Goal: Transaction & Acquisition: Purchase product/service

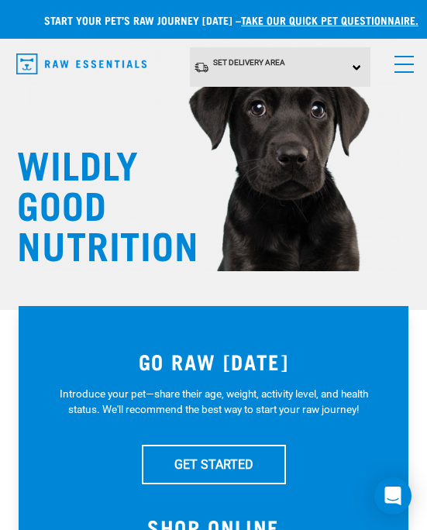
click at [359, 66] on div "Set Delivery Area North Island South Island" at bounding box center [280, 67] width 181 height 40
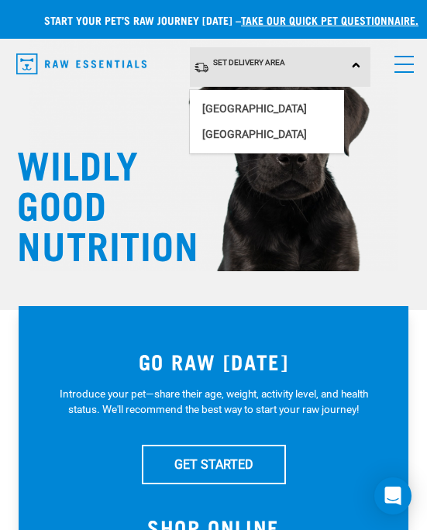
click at [210, 135] on link "[GEOGRAPHIC_DATA]" at bounding box center [267, 135] width 154 height 26
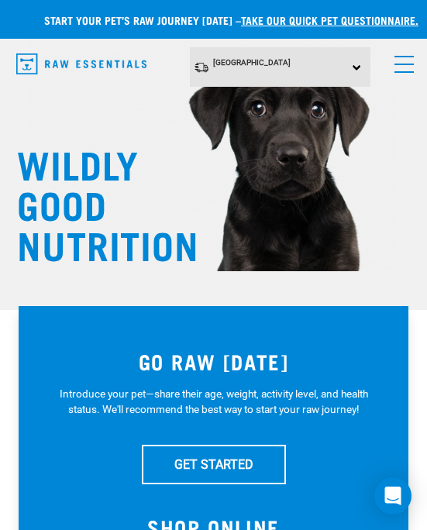
click at [405, 64] on span "menu" at bounding box center [403, 65] width 19 height 2
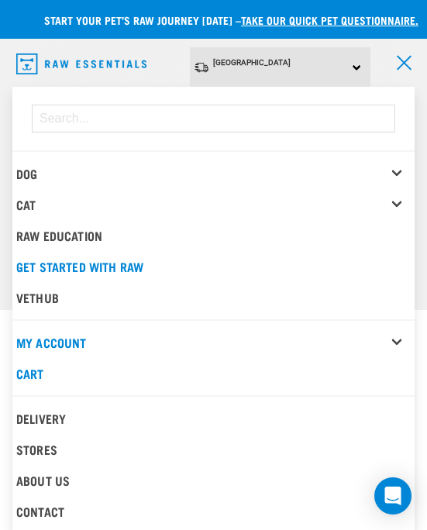
click at [28, 170] on link "Dog" at bounding box center [26, 173] width 21 height 7
click at [393, 169] on div "Dog" at bounding box center [215, 173] width 398 height 31
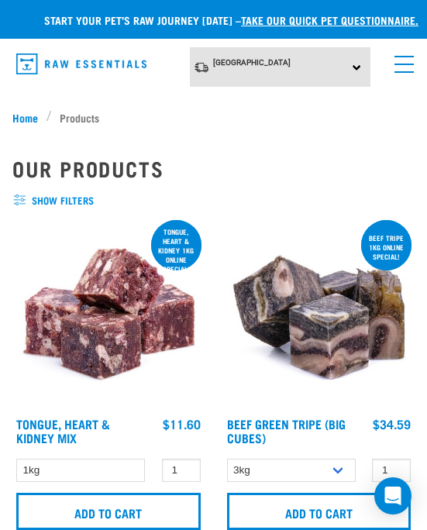
click at [401, 62] on link "menu" at bounding box center [401, 60] width 28 height 28
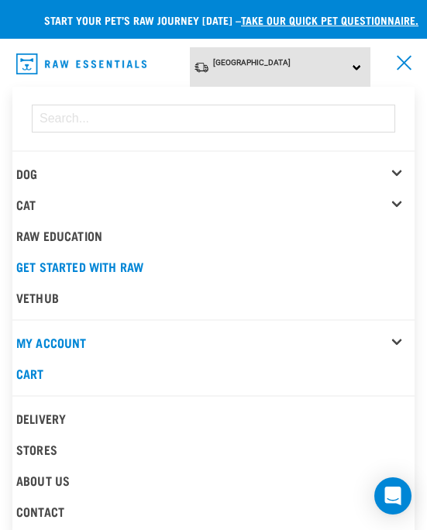
click at [397, 164] on div "Dog" at bounding box center [215, 173] width 398 height 31
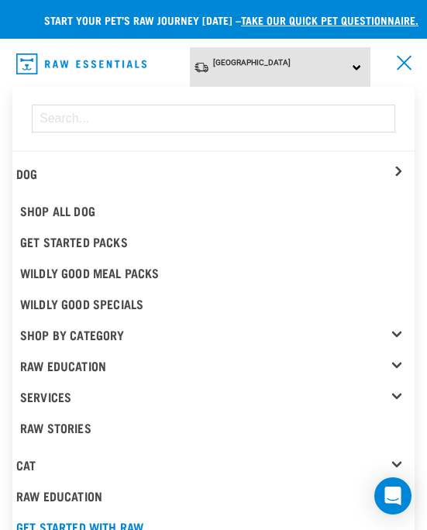
click at [398, 330] on link "Shop By Category" at bounding box center [217, 334] width 394 height 31
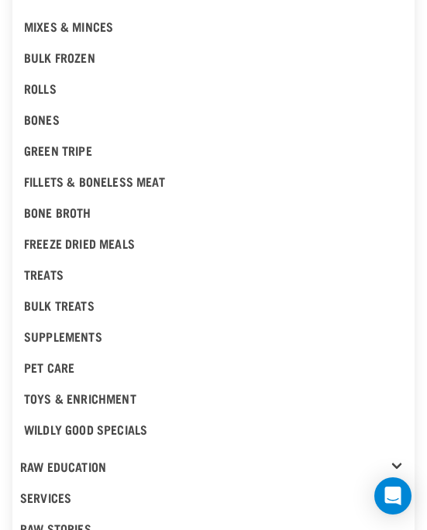
scroll to position [397, 0]
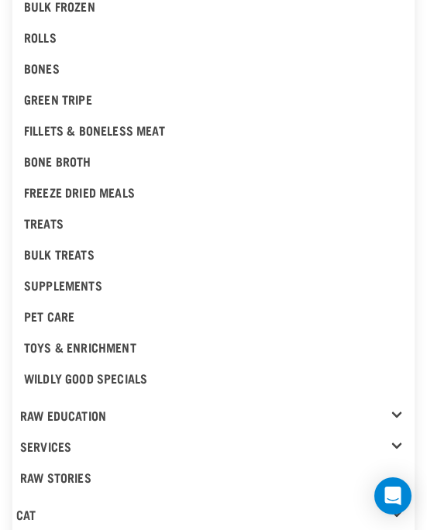
click at [39, 251] on div "Bulk Treats" at bounding box center [213, 254] width 379 height 19
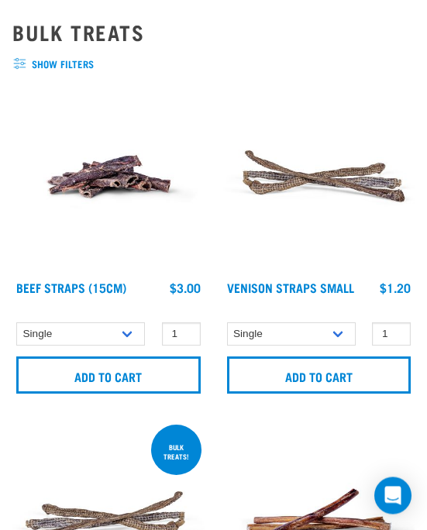
scroll to position [136, 0]
click at [46, 328] on select "Single 6 per pack 25 per pack" at bounding box center [80, 334] width 129 height 24
select select "726"
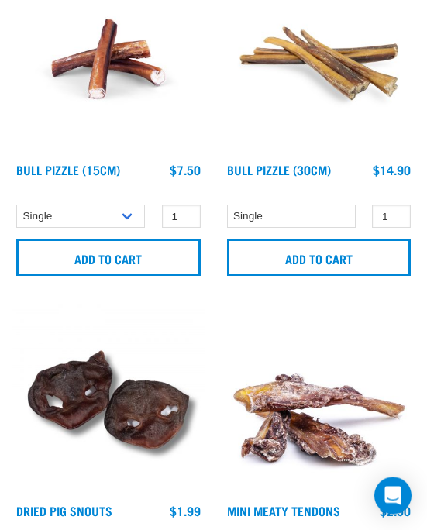
scroll to position [937, 0]
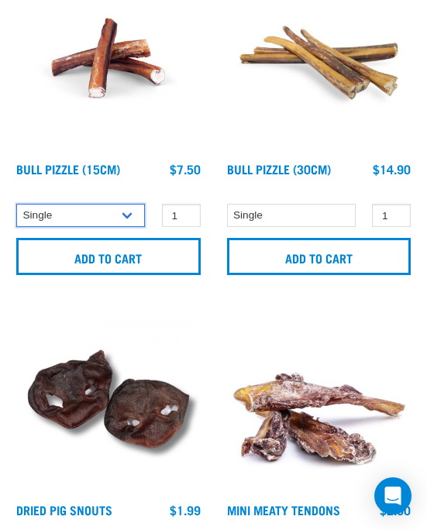
click at [40, 215] on select "Single 10 per pack" at bounding box center [80, 216] width 129 height 24
select select "443099"
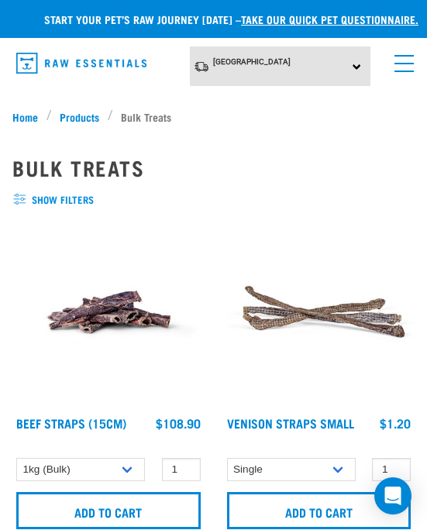
scroll to position [0, 0]
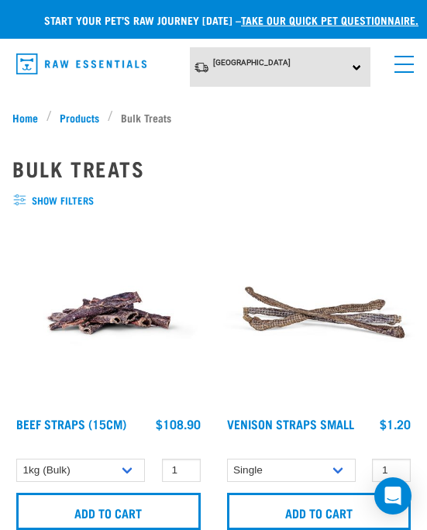
click at [64, 113] on span "Products" at bounding box center [80, 117] width 40 height 16
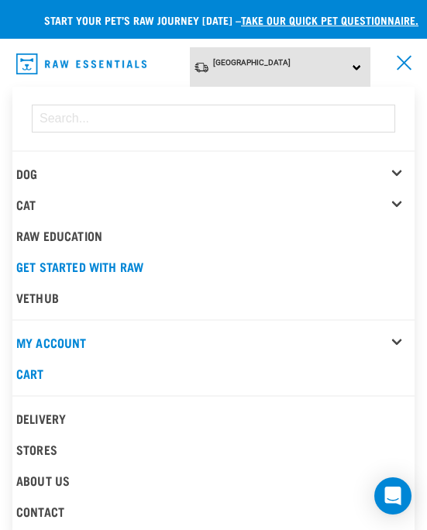
click at [399, 171] on div "Dog" at bounding box center [215, 173] width 398 height 31
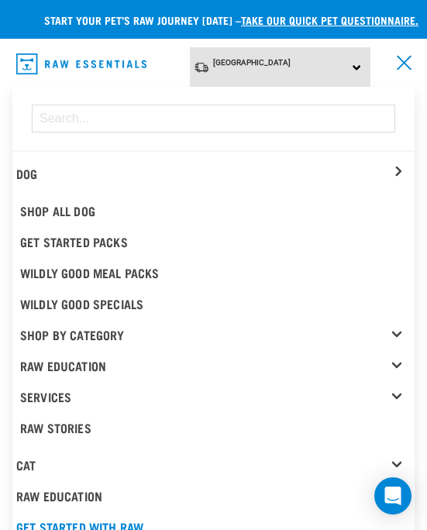
click at [395, 322] on link "Shop By Category" at bounding box center [217, 334] width 394 height 31
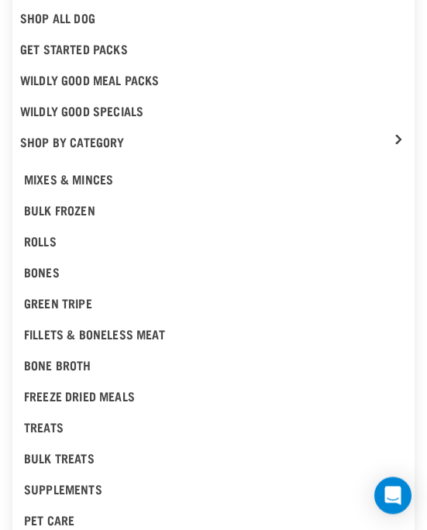
scroll to position [193, 0]
click at [47, 484] on div "Supplements" at bounding box center [213, 489] width 379 height 19
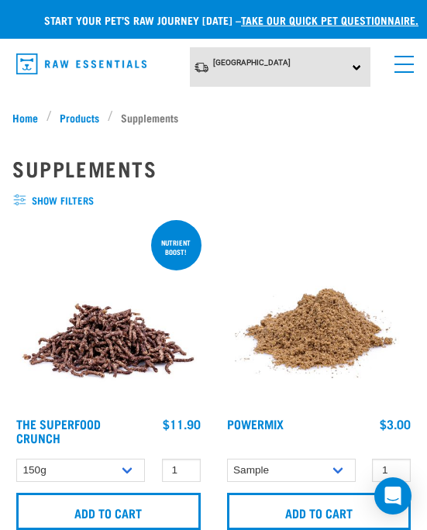
click at [403, 66] on link "menu" at bounding box center [401, 60] width 28 height 28
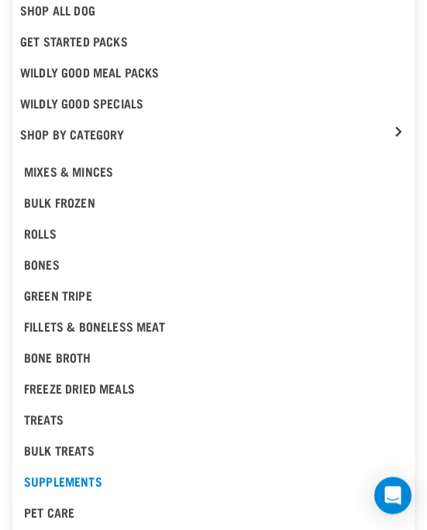
scroll to position [201, 0]
click at [33, 353] on div "Bone Broth" at bounding box center [213, 357] width 379 height 19
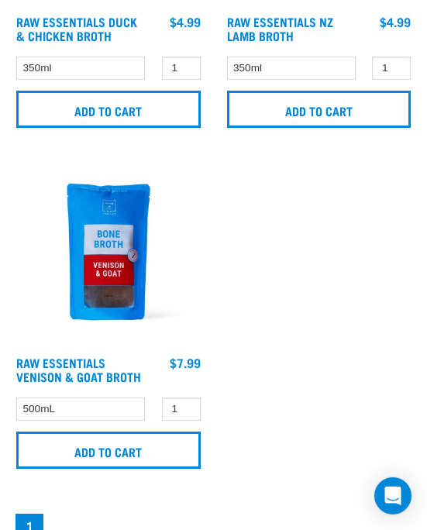
scroll to position [391, 0]
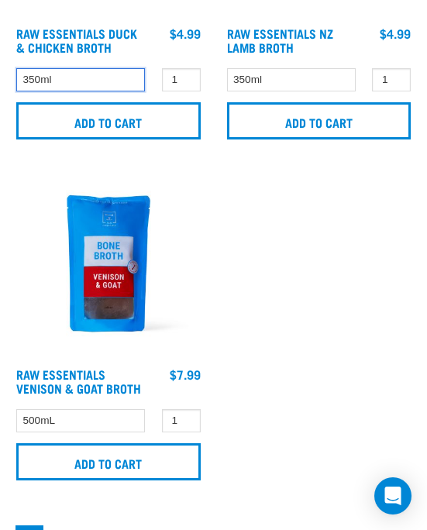
click at [39, 92] on select "350ml" at bounding box center [80, 80] width 129 height 24
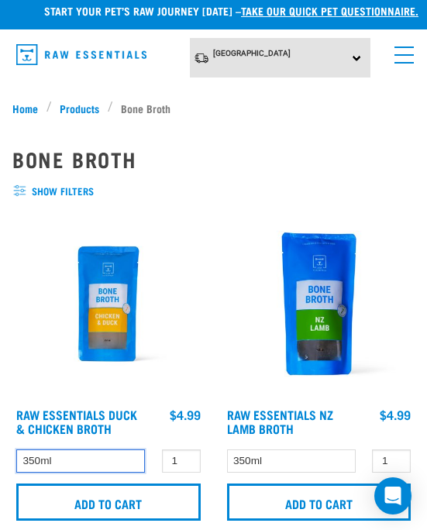
scroll to position [8, 0]
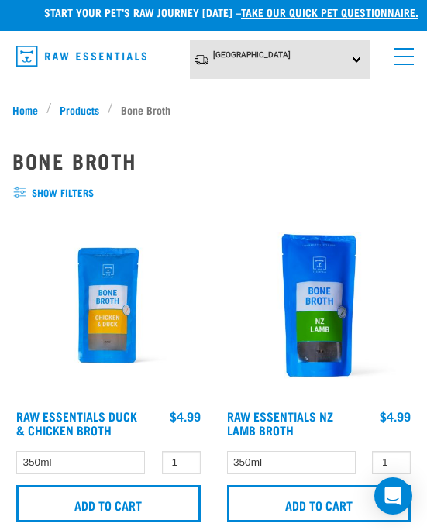
click at [404, 62] on link "menu" at bounding box center [401, 53] width 28 height 28
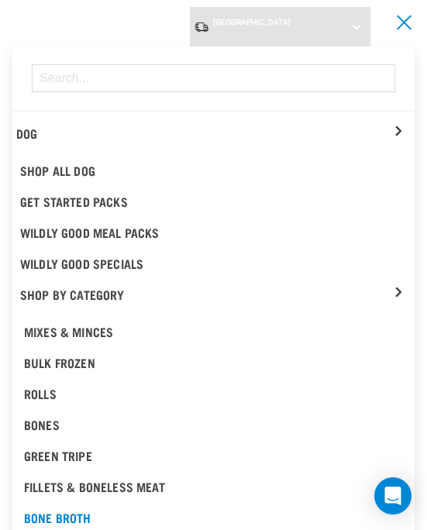
scroll to position [53, 0]
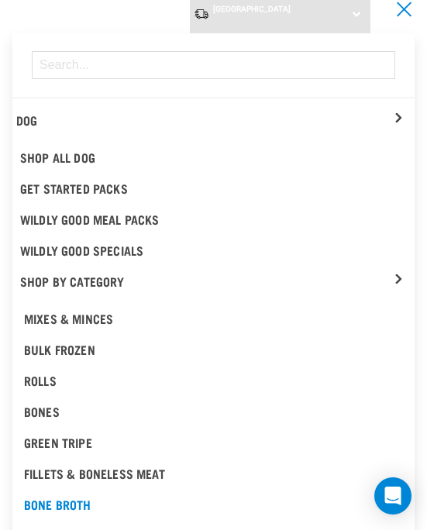
click at [46, 318] on div "Mixes & Minces" at bounding box center [213, 318] width 379 height 19
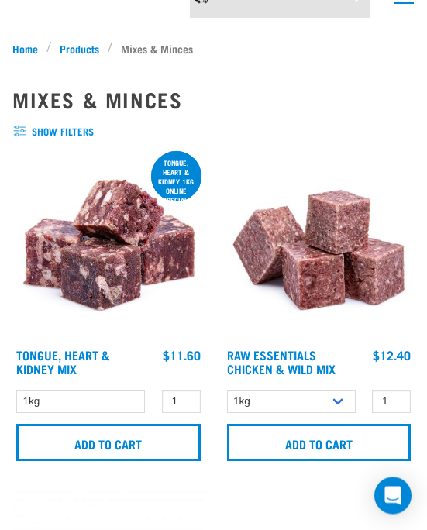
scroll to position [64, 0]
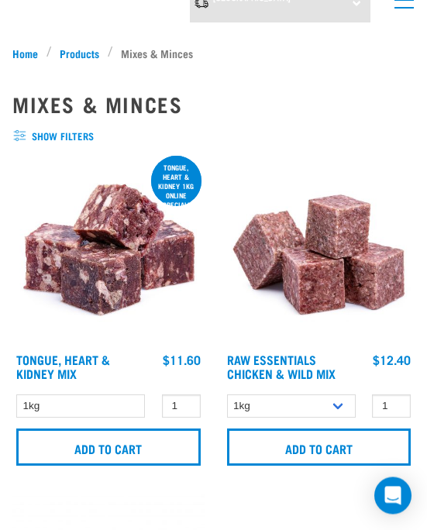
click at [39, 130] on span "show filters" at bounding box center [213, 136] width 402 height 15
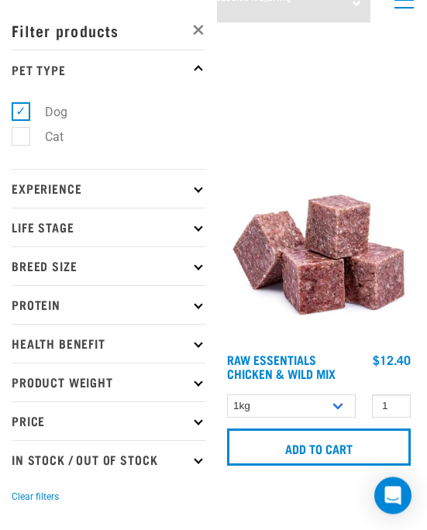
scroll to position [64, 0]
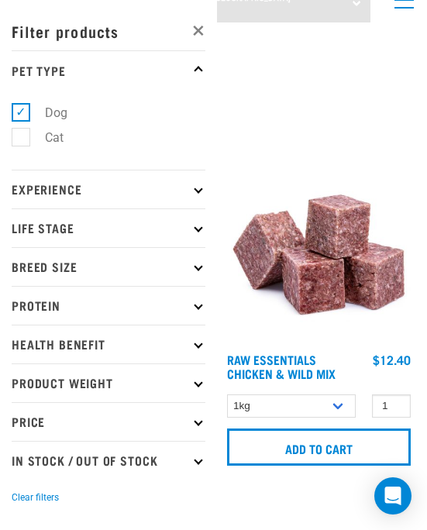
click at [62, 191] on p "Experience" at bounding box center [109, 189] width 194 height 39
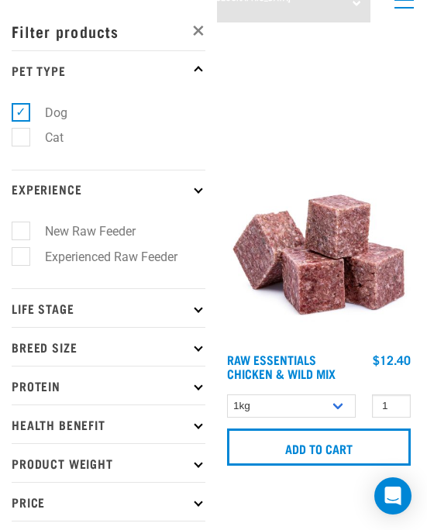
click at [50, 177] on p "Experience" at bounding box center [109, 189] width 194 height 39
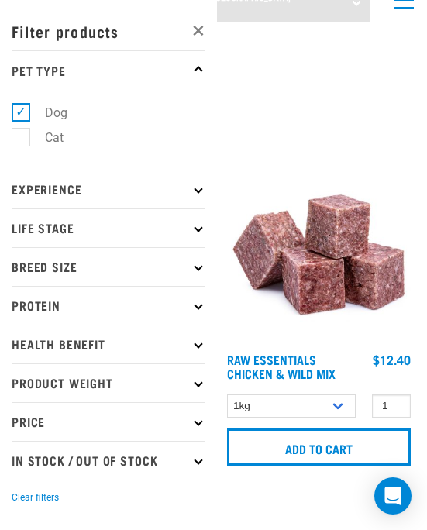
click at [46, 219] on p "Life Stage" at bounding box center [109, 227] width 194 height 39
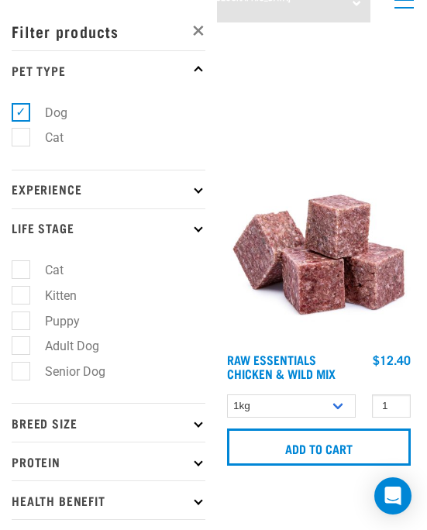
click at [47, 219] on p "Life Stage" at bounding box center [109, 227] width 194 height 39
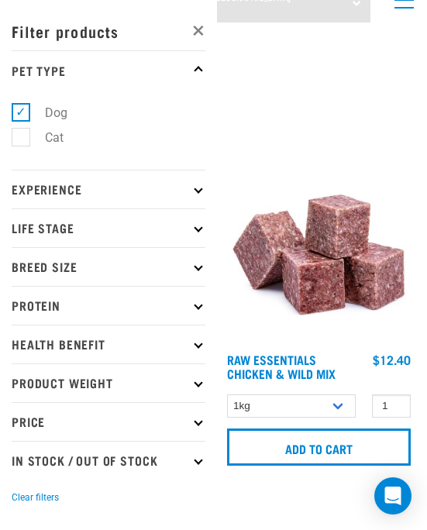
click at [35, 266] on p "Breed Size" at bounding box center [109, 266] width 194 height 39
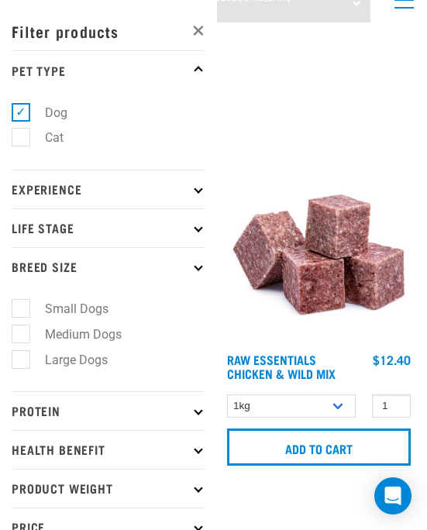
click at [20, 360] on label "Large Dogs" at bounding box center [67, 359] width 94 height 19
click at [20, 360] on input "Large Dogs" at bounding box center [17, 357] width 10 height 10
checkbox input "true"
click at [35, 254] on p "Breed Size" at bounding box center [109, 266] width 194 height 39
click at [57, 260] on p "Breed Size" at bounding box center [109, 266] width 194 height 39
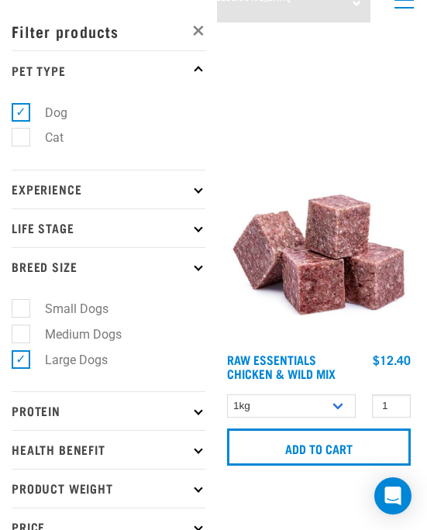
click at [191, 264] on p "Breed Size" at bounding box center [109, 266] width 194 height 39
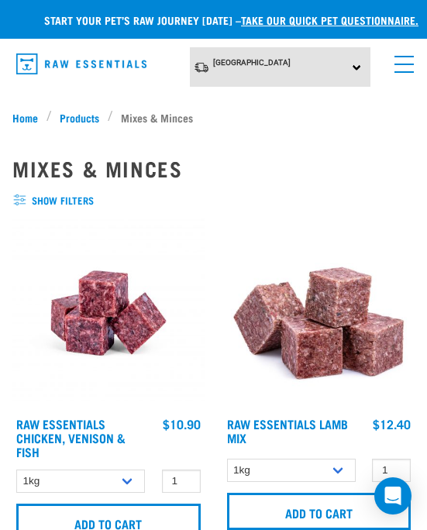
click at [400, 67] on link "menu" at bounding box center [401, 60] width 28 height 28
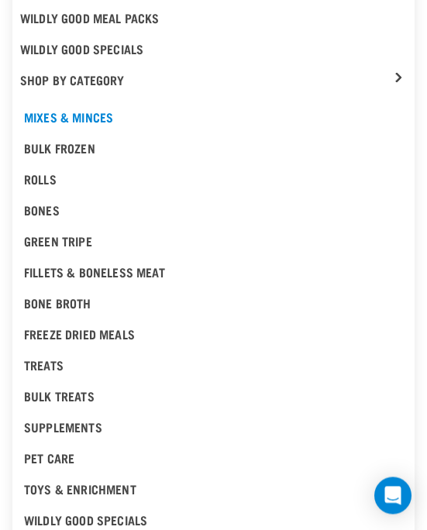
scroll to position [255, 0]
click at [40, 270] on div "Fillets & Boneless Meat" at bounding box center [213, 272] width 379 height 19
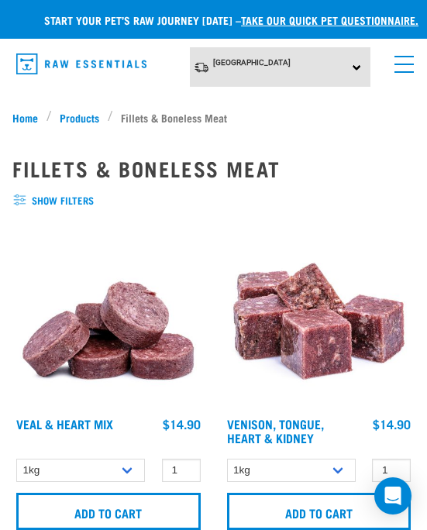
click at [404, 63] on link "menu" at bounding box center [401, 60] width 28 height 28
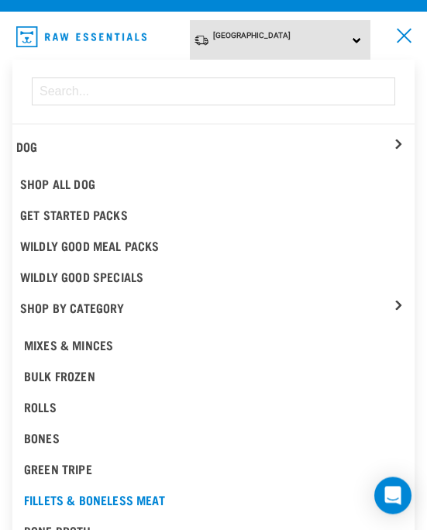
scroll to position [43, 0]
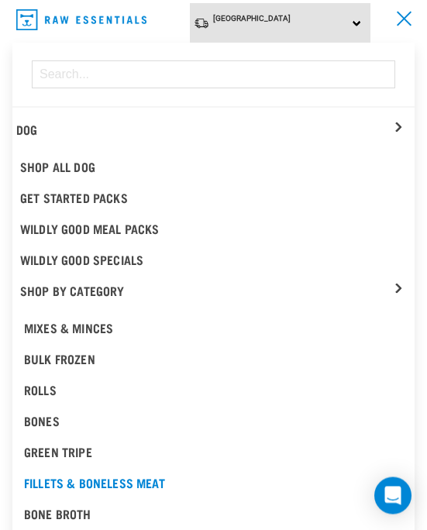
click at [36, 357] on div "Bulk Frozen" at bounding box center [213, 359] width 379 height 19
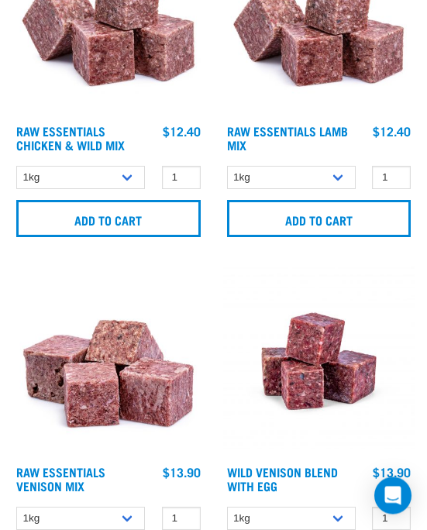
scroll to position [291, 0]
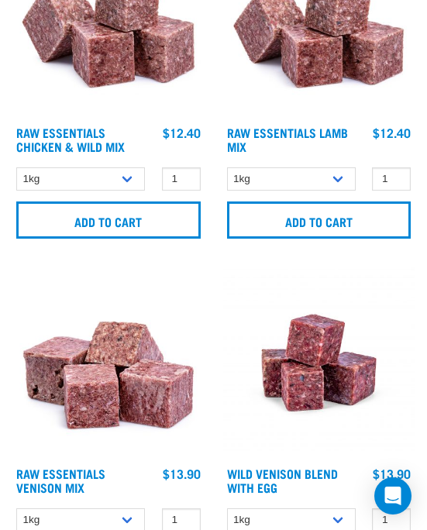
click at [81, 361] on img at bounding box center [108, 363] width 192 height 192
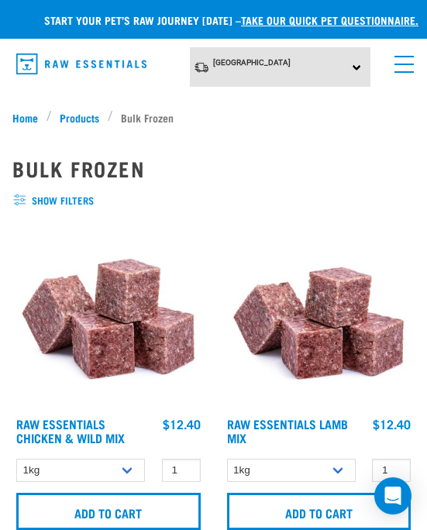
click at [16, 199] on span "show filters" at bounding box center [213, 200] width 402 height 15
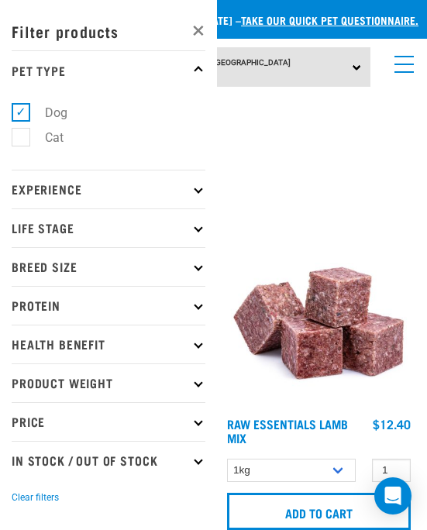
click at [29, 302] on p "Protein" at bounding box center [109, 305] width 194 height 39
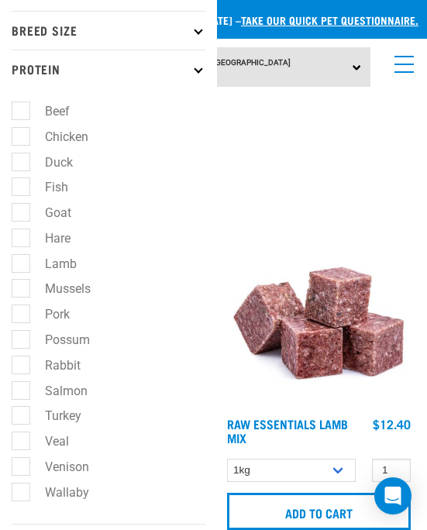
scroll to position [235, 0]
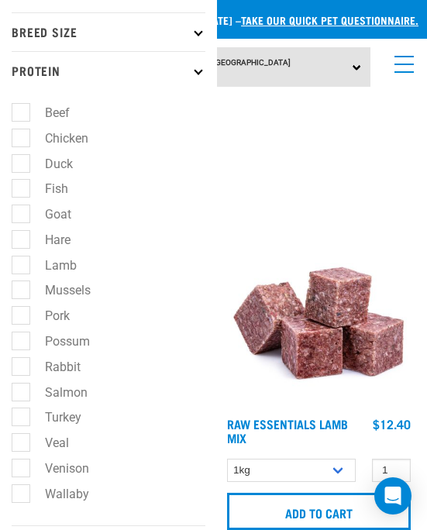
click at [84, 68] on p "Protein" at bounding box center [109, 70] width 194 height 39
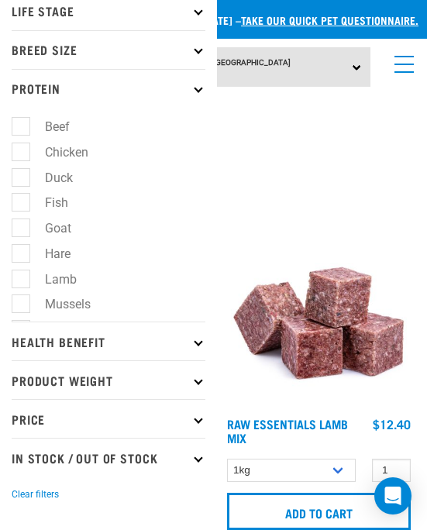
scroll to position [3, 0]
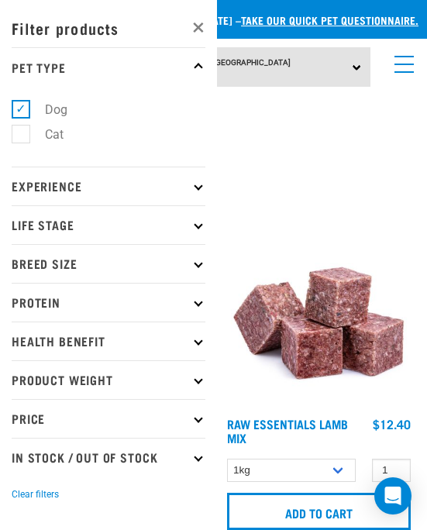
click at [57, 336] on p "Health Benefit" at bounding box center [109, 341] width 194 height 39
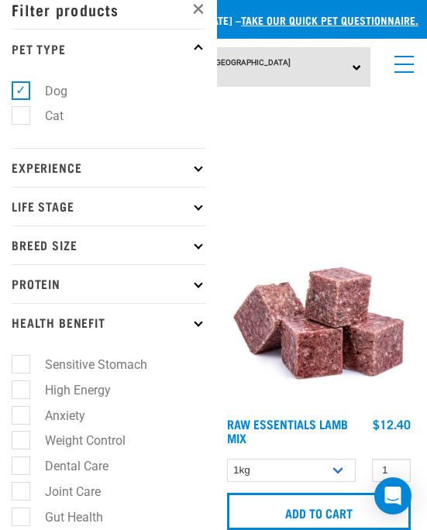
scroll to position [27, 0]
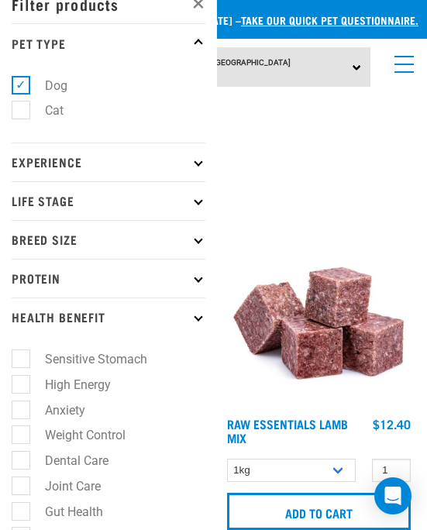
click at [75, 312] on p "Health Benefit" at bounding box center [109, 317] width 194 height 39
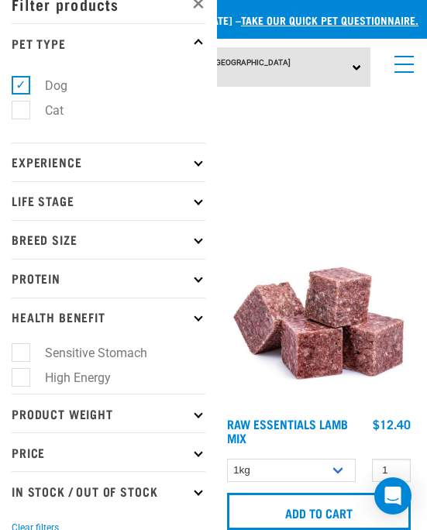
scroll to position [3, 0]
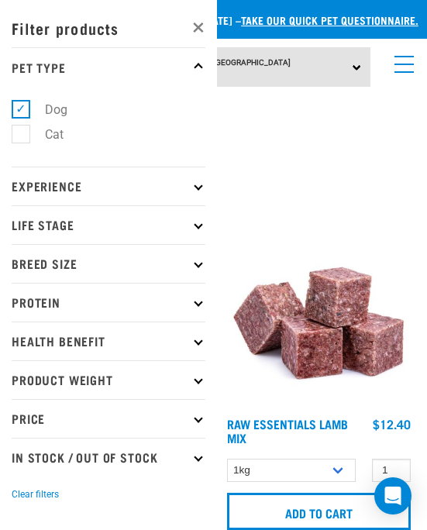
click at [188, 29] on link "×" at bounding box center [188, 26] width 43 height 47
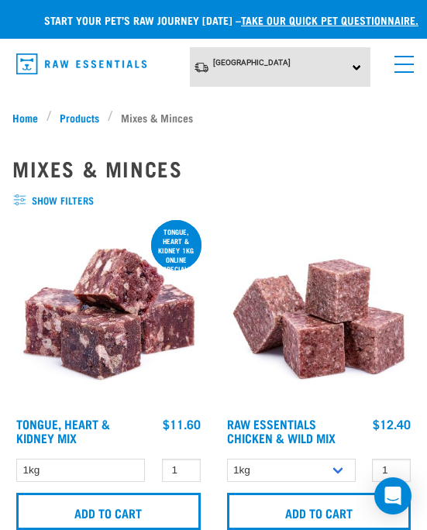
click at [29, 202] on span "show filters" at bounding box center [213, 200] width 402 height 15
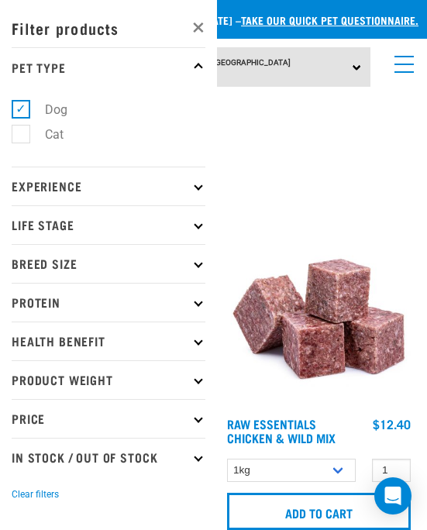
scroll to position [3, 0]
click at [198, 75] on p "Pet Type" at bounding box center [109, 66] width 194 height 39
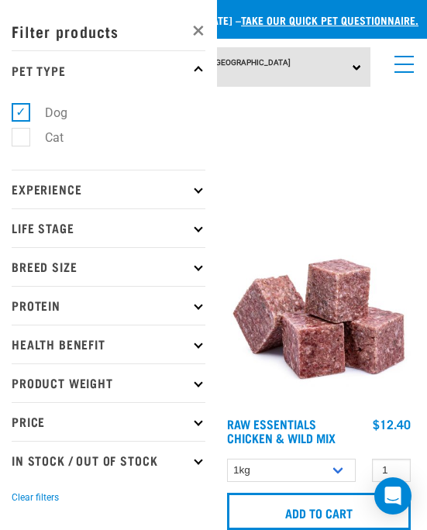
click at [201, 29] on link "×" at bounding box center [188, 29] width 43 height 47
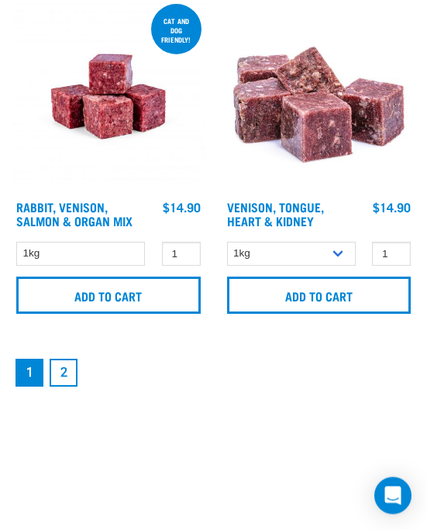
scroll to position [5343, 0]
click at [66, 387] on link "2" at bounding box center [64, 373] width 28 height 28
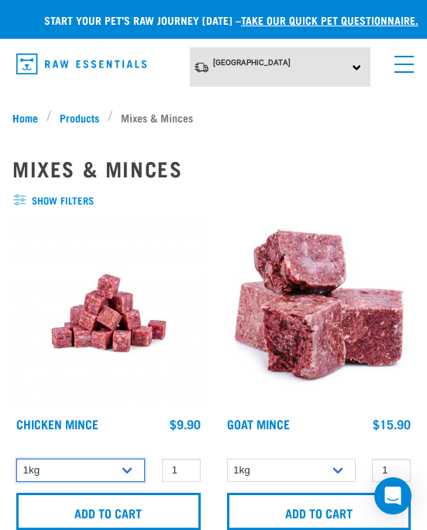
click at [49, 470] on select "1kg 3kg" at bounding box center [80, 471] width 129 height 24
select select "6316"
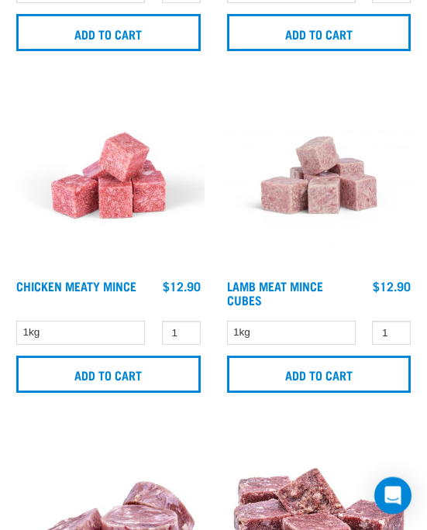
scroll to position [1488, 0]
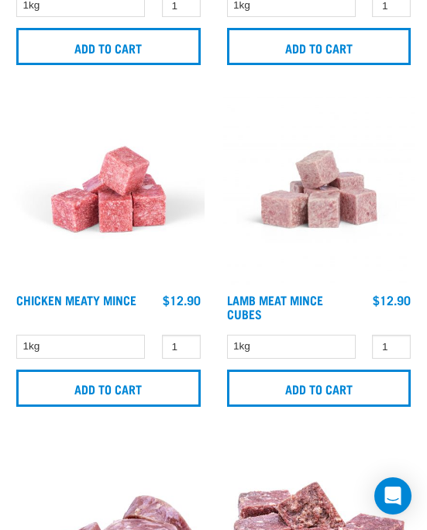
click at [69, 202] on img at bounding box center [108, 189] width 192 height 192
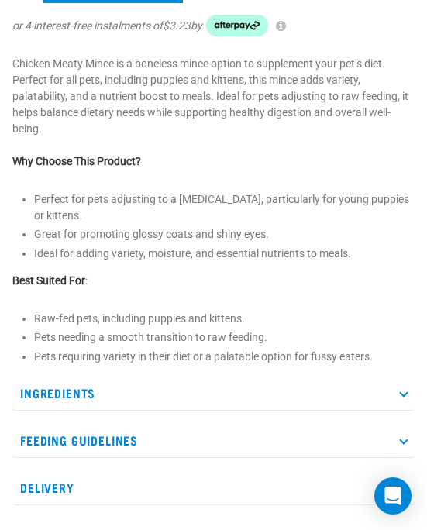
scroll to position [498, 0]
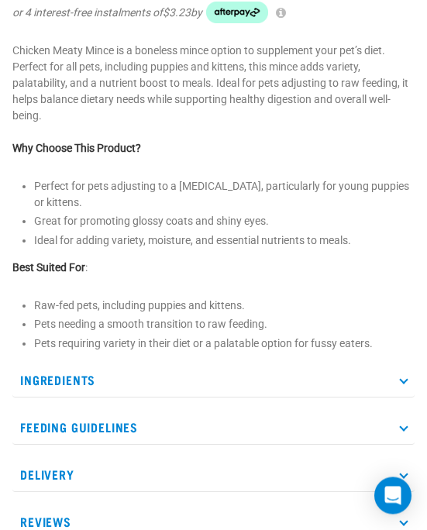
click at [36, 384] on p "Ingredients" at bounding box center [213, 380] width 402 height 35
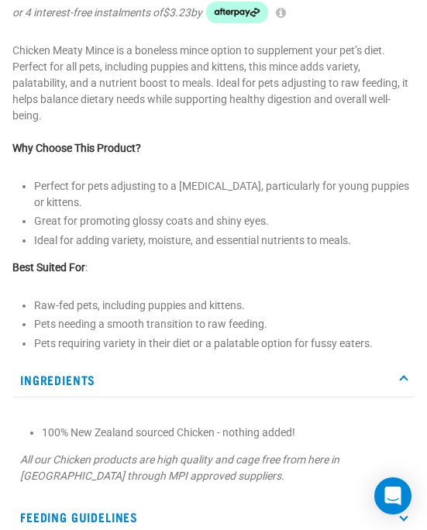
click at [36, 380] on p "Ingredients" at bounding box center [213, 380] width 402 height 35
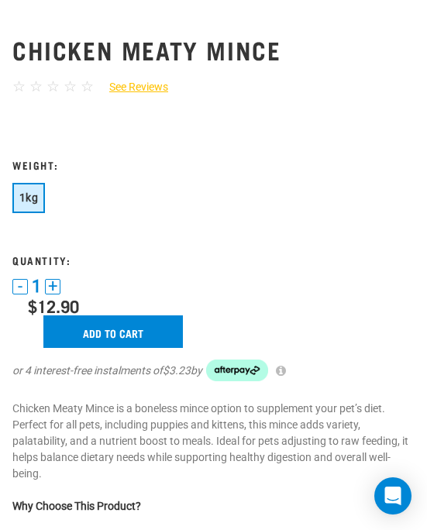
scroll to position [139, 0]
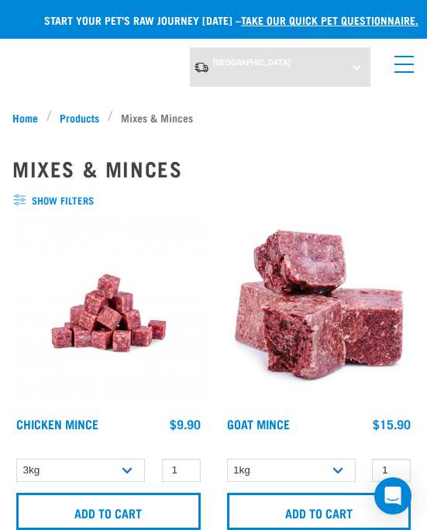
select select "6316"
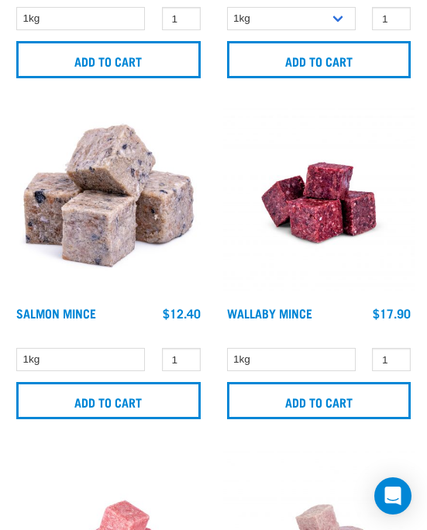
scroll to position [1127, 0]
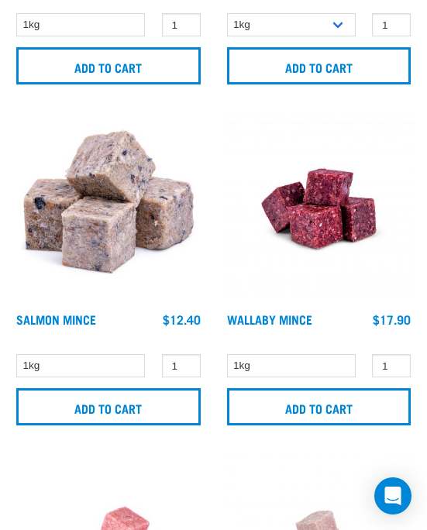
click at [55, 226] on img at bounding box center [108, 208] width 192 height 192
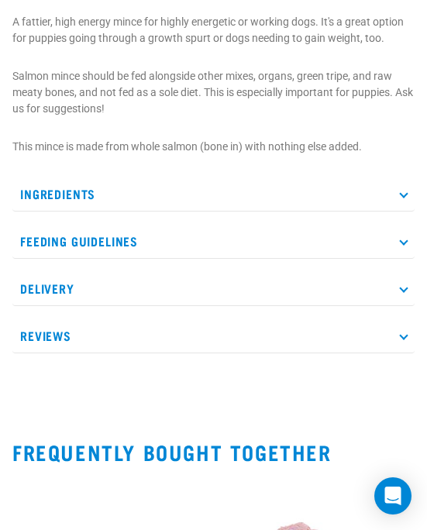
scroll to position [520, 0]
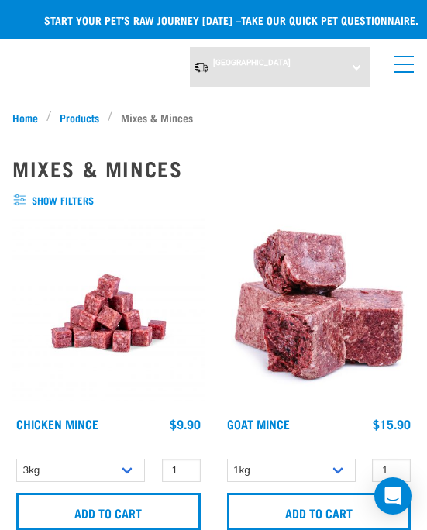
select select "6316"
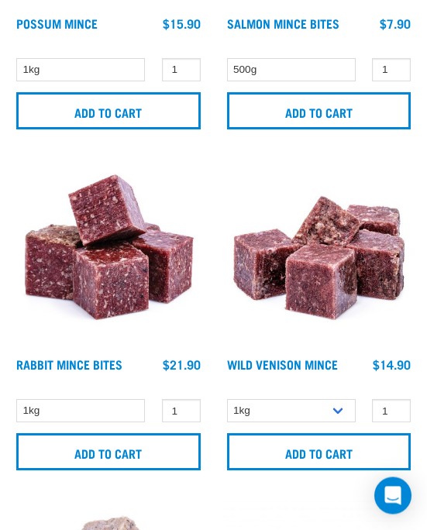
scroll to position [741, 0]
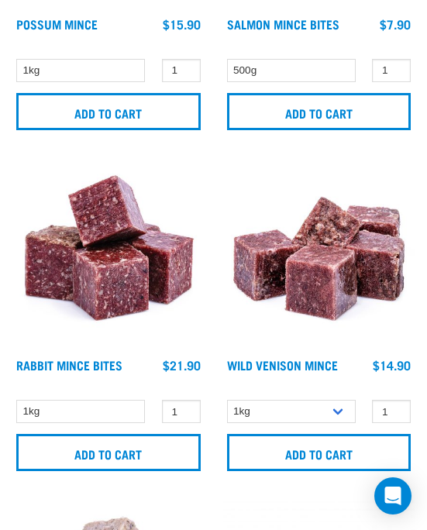
click at [58, 263] on img at bounding box center [108, 254] width 192 height 192
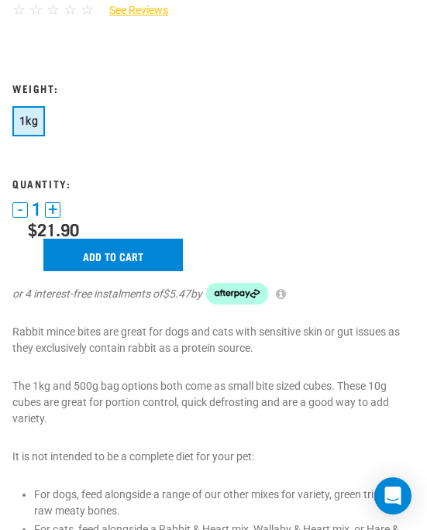
scroll to position [164, 0]
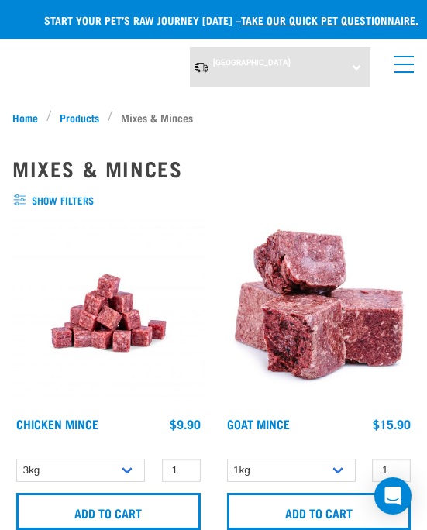
select select "6316"
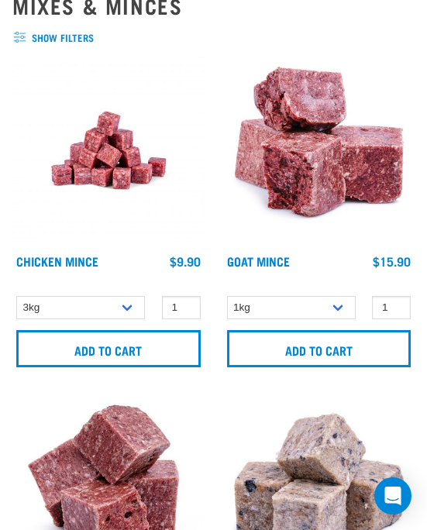
scroll to position [160, 0]
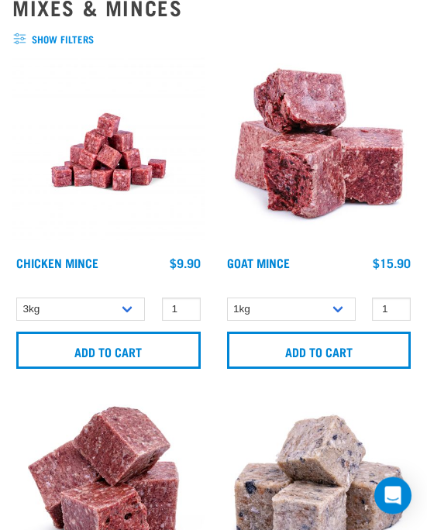
click at [129, 150] on img at bounding box center [108, 153] width 192 height 192
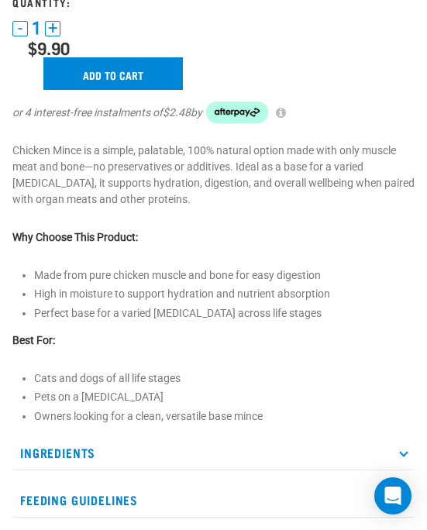
scroll to position [413, 0]
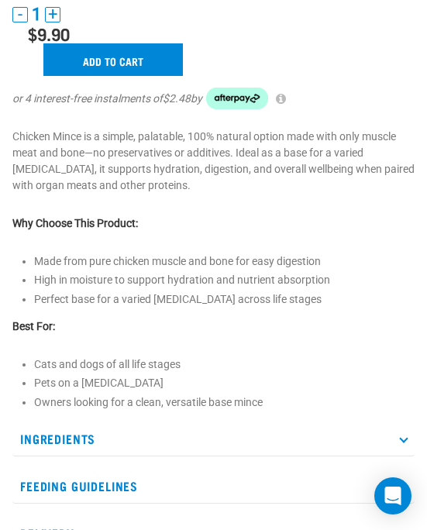
click at [332, 432] on p "Ingredients" at bounding box center [213, 439] width 402 height 35
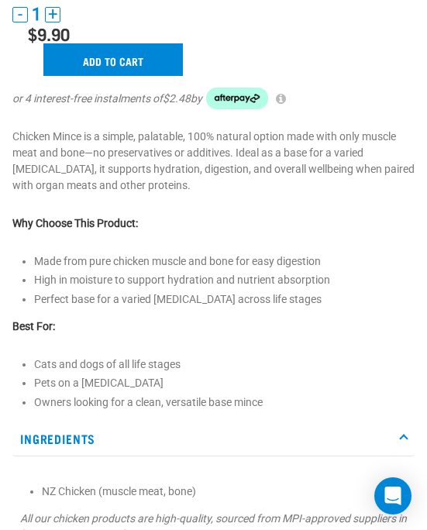
click at [346, 441] on p "Ingredients" at bounding box center [213, 439] width 402 height 35
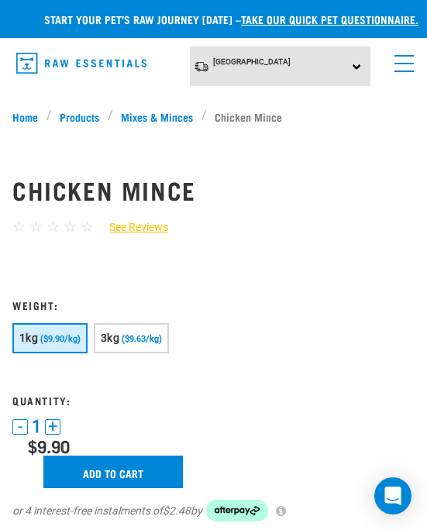
scroll to position [0, 0]
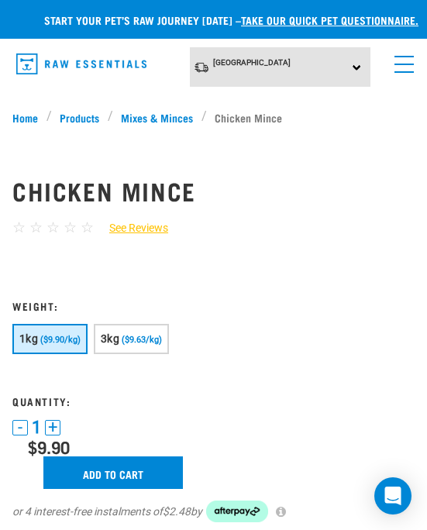
click at [398, 74] on link "menu" at bounding box center [401, 60] width 28 height 28
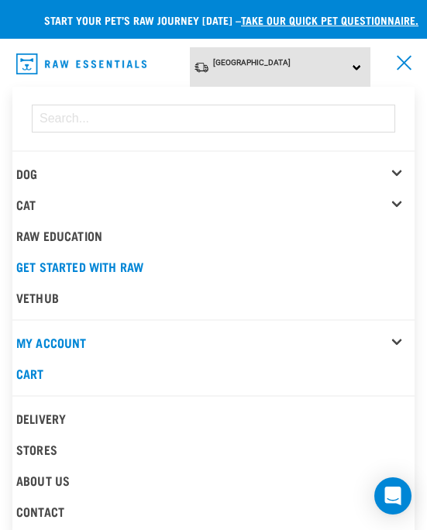
click at [399, 172] on div "Dog" at bounding box center [215, 173] width 398 height 31
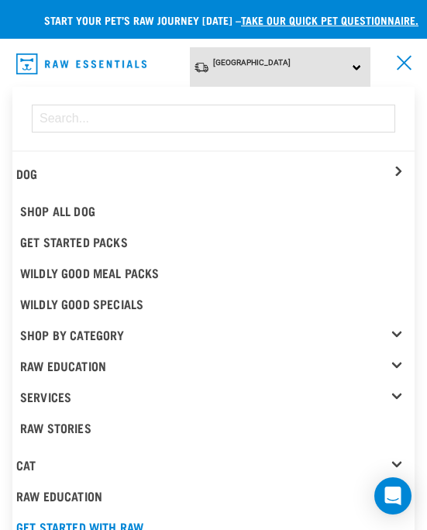
click at [394, 332] on link "Shop By Category" at bounding box center [217, 334] width 394 height 31
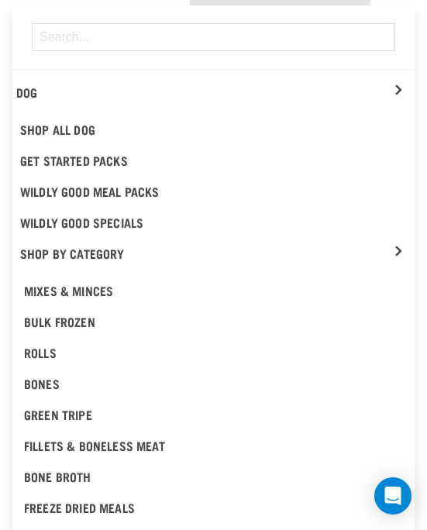
scroll to position [82, 0]
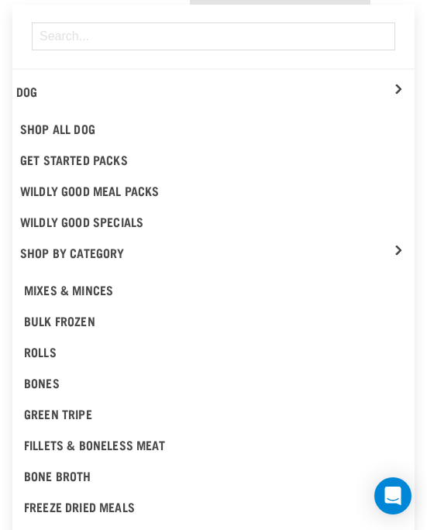
click at [88, 408] on div "Green Tripe" at bounding box center [213, 413] width 379 height 19
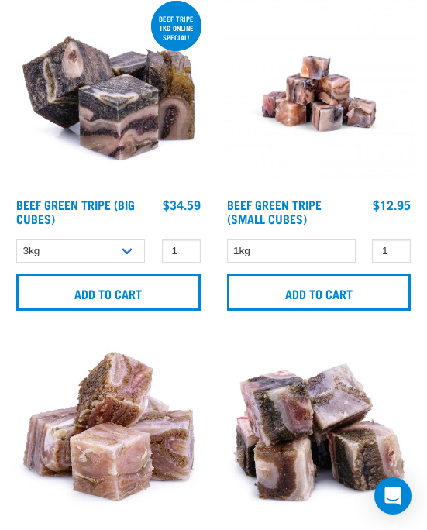
scroll to position [209, 0]
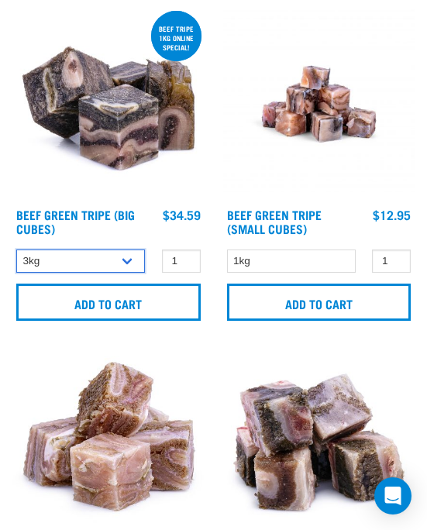
click at [33, 260] on select "3kg Bulk (10kg)" at bounding box center [80, 262] width 129 height 24
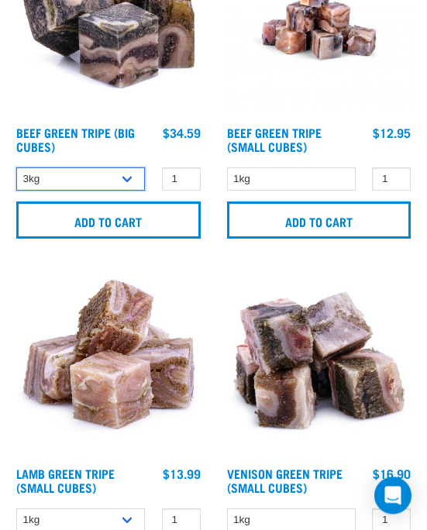
scroll to position [291, 0]
click at [29, 520] on select "1kg 3kg" at bounding box center [80, 520] width 129 height 24
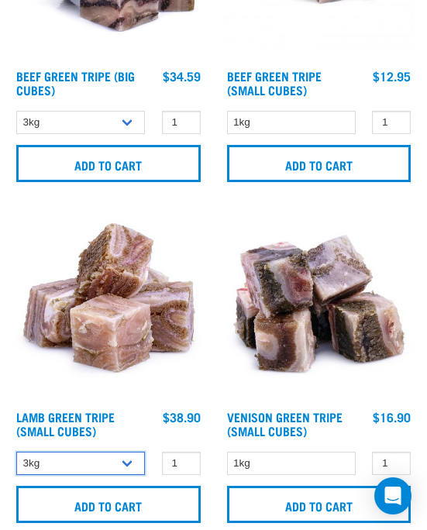
scroll to position [418, 0]
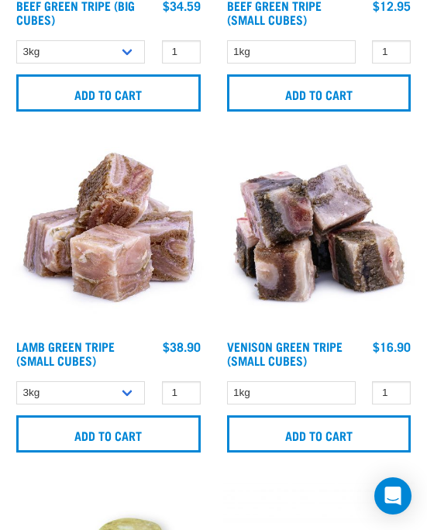
click at [243, 398] on select "1kg" at bounding box center [291, 393] width 129 height 24
click at [20, 393] on select "1kg 3kg" at bounding box center [80, 393] width 129 height 24
select select "445"
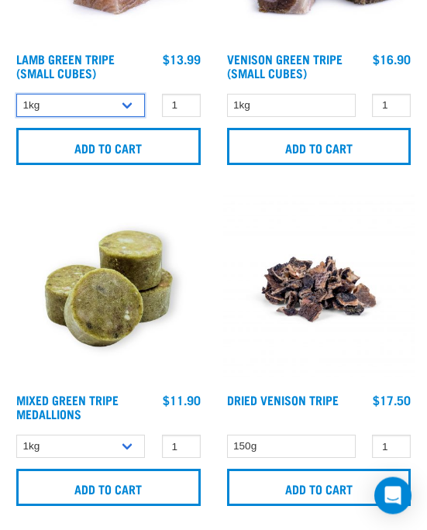
scroll to position [708, 0]
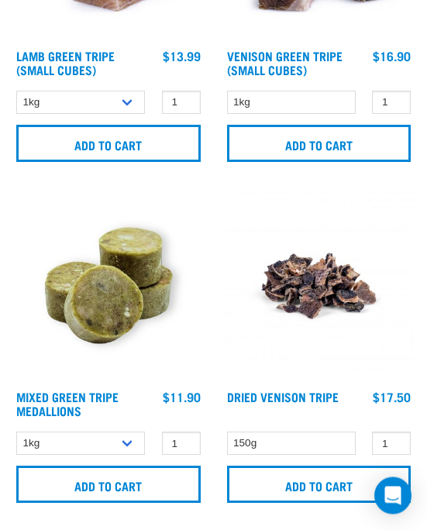
click at [32, 402] on link "Mixed Green Tripe Medallions" at bounding box center [67, 404] width 102 height 21
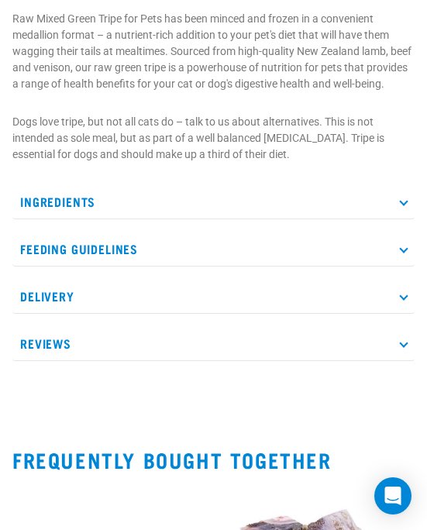
scroll to position [549, 0]
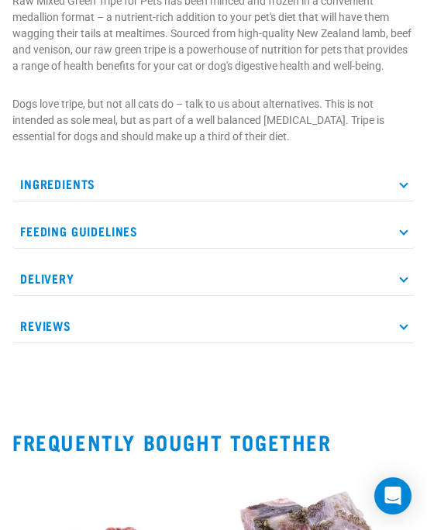
click at [30, 201] on p "Ingredients" at bounding box center [213, 184] width 402 height 35
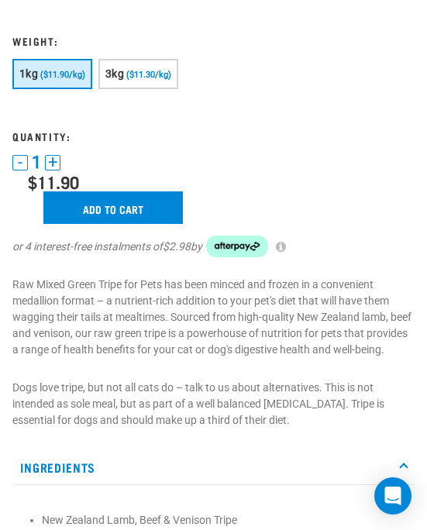
scroll to position [264, 0]
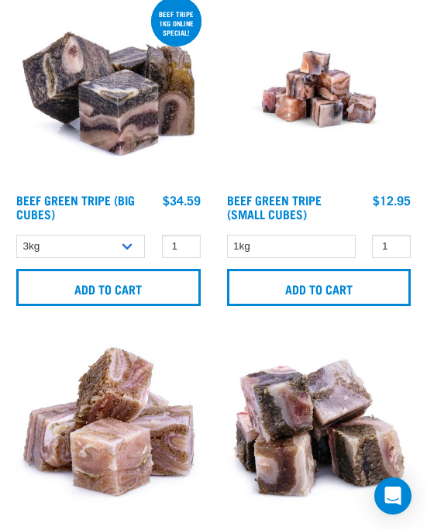
scroll to position [205, 0]
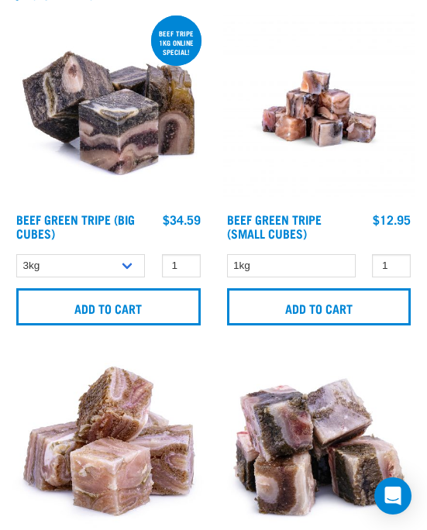
click at [41, 223] on link "Beef Green Tripe (Big Cubes)" at bounding box center [75, 225] width 119 height 21
click at [248, 226] on link "Beef Green Tripe (Small Cubes)" at bounding box center [274, 225] width 95 height 21
